Goal: Task Accomplishment & Management: Manage account settings

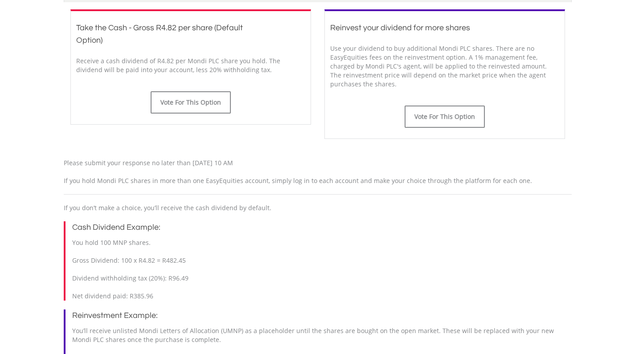
scroll to position [360, 0]
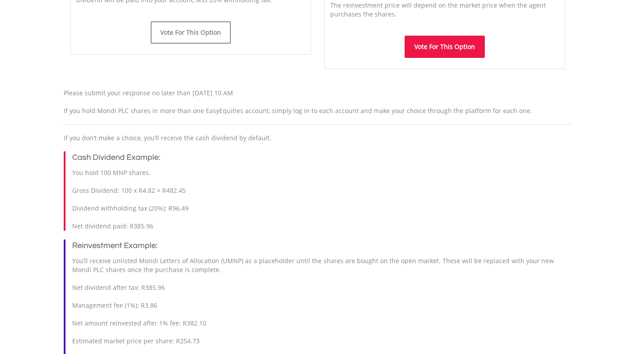
click at [459, 49] on button "Vote For This Option" at bounding box center [445, 47] width 80 height 22
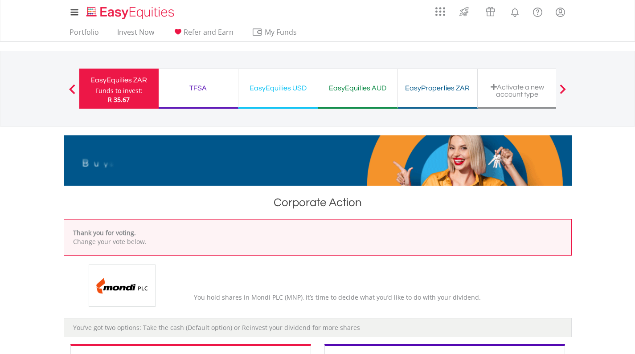
click at [120, 81] on div "EasyEquities ZAR" at bounding box center [119, 80] width 69 height 12
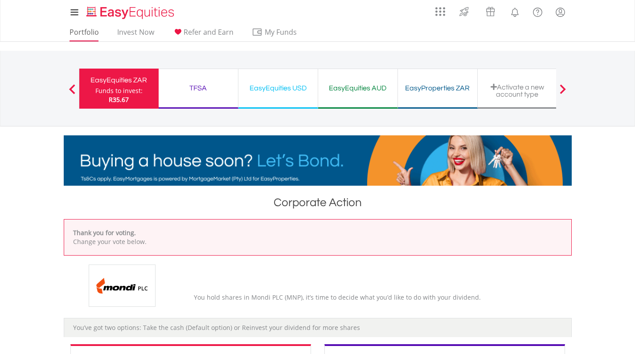
click at [87, 31] on link "Portfolio" at bounding box center [84, 35] width 37 height 14
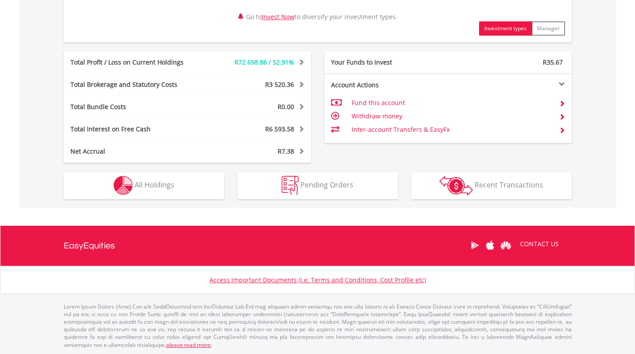
scroll to position [452, 0]
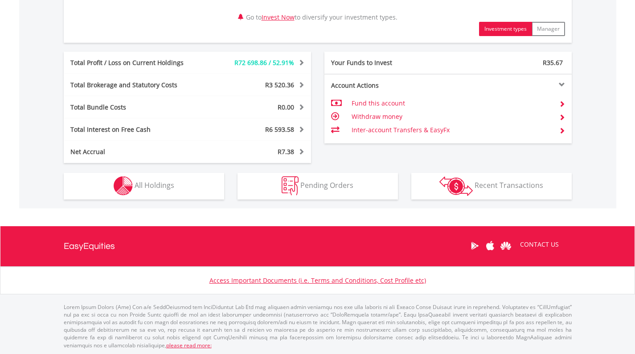
click at [160, 190] on button "Holdings All Holdings" at bounding box center [144, 186] width 160 height 27
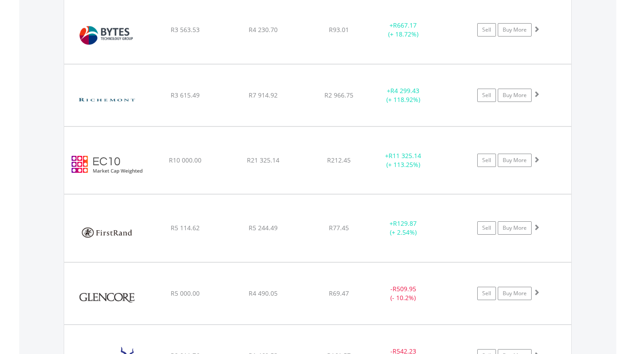
scroll to position [1190, 0]
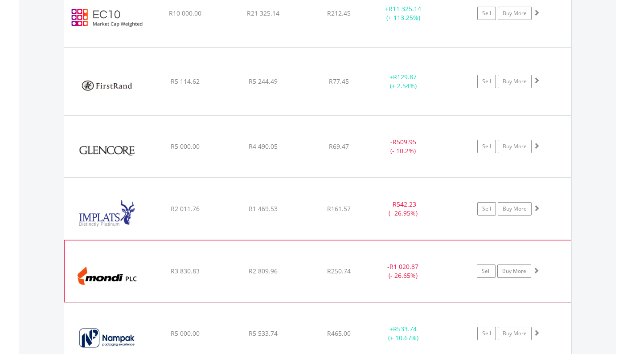
click at [132, 270] on img at bounding box center [107, 276] width 77 height 48
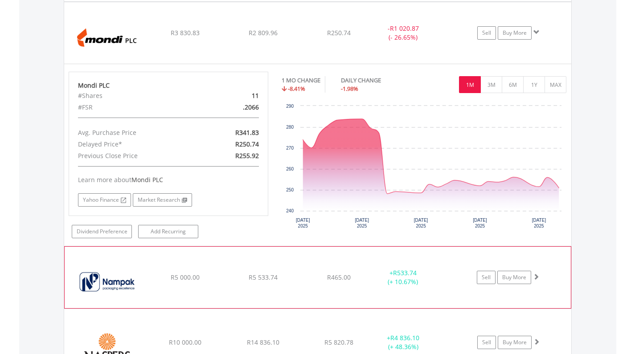
scroll to position [1429, 0]
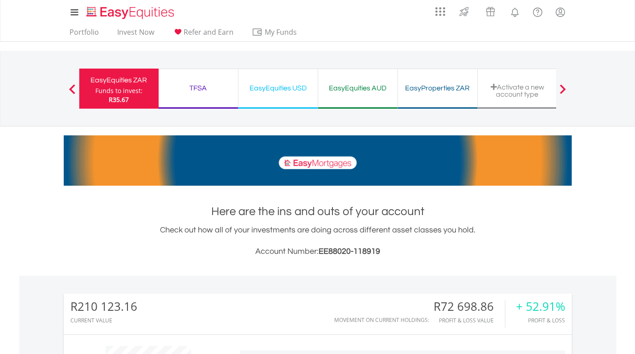
scroll to position [0, 0]
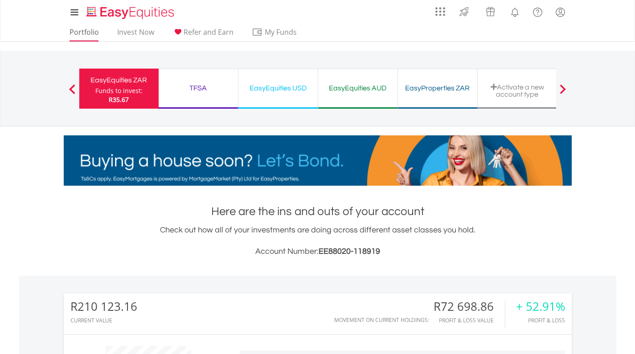
click at [81, 33] on link "Portfolio" at bounding box center [84, 35] width 37 height 14
